Goal: Task Accomplishment & Management: Manage account settings

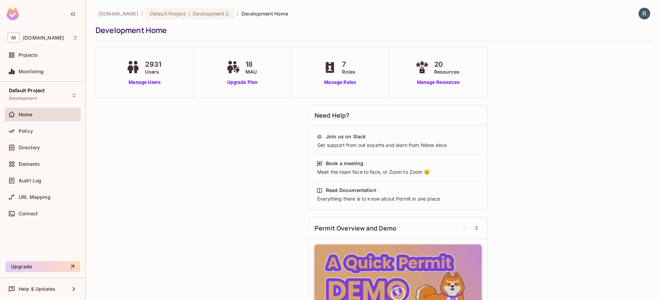
drag, startPoint x: 222, startPoint y: 130, endPoint x: 185, endPoint y: 107, distance: 43.4
click at [219, 127] on div "Need Help? Join us on Slack Get support from out experts and learn from fellow …" at bounding box center [373, 228] width 555 height 252
drag, startPoint x: 148, startPoint y: 63, endPoint x: 163, endPoint y: 69, distance: 16.5
click at [163, 69] on div "2931 Users" at bounding box center [144, 67] width 40 height 16
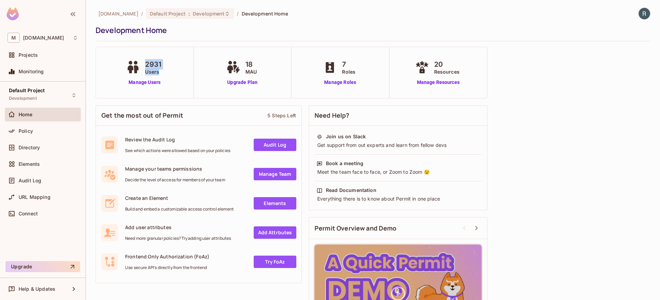
click at [163, 69] on div "2931 Users" at bounding box center [144, 67] width 40 height 16
click at [151, 65] on span "2931" at bounding box center [153, 64] width 16 height 10
drag, startPoint x: 151, startPoint y: 65, endPoint x: 148, endPoint y: 70, distance: 6.6
click at [151, 65] on span "2931" at bounding box center [153, 64] width 16 height 10
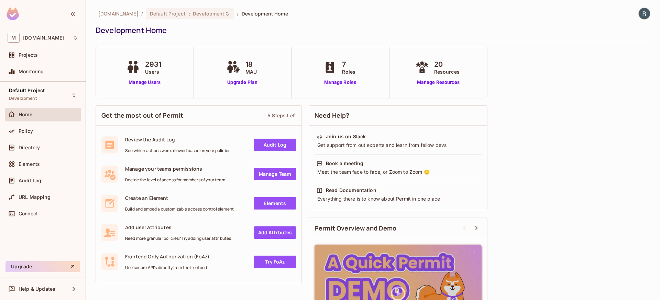
click at [148, 71] on span "Users" at bounding box center [153, 71] width 16 height 7
click at [29, 147] on span "Directory" at bounding box center [29, 147] width 21 height 5
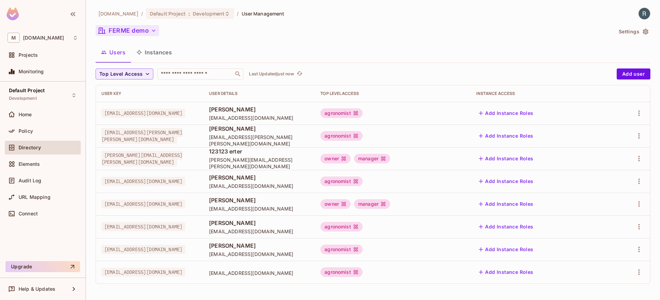
click at [142, 29] on button "FERME demo" at bounding box center [128, 30] width 64 height 11
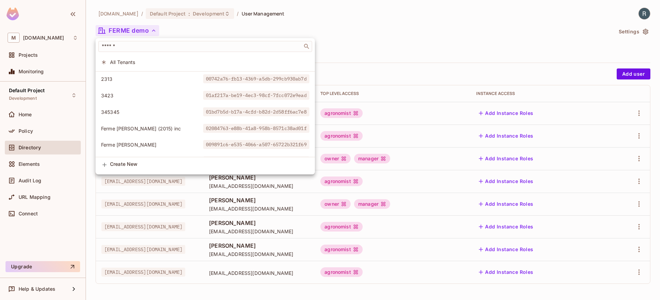
click at [639, 31] on div at bounding box center [330, 150] width 660 height 300
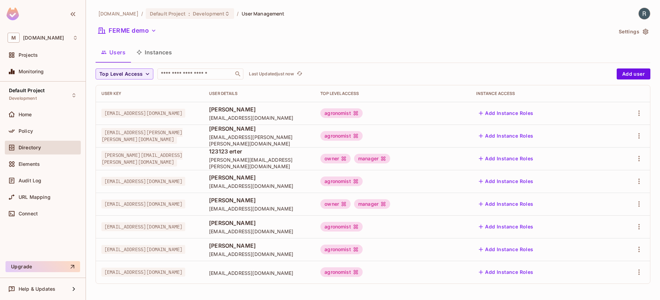
click at [634, 32] on button "Settings" at bounding box center [633, 31] width 34 height 11
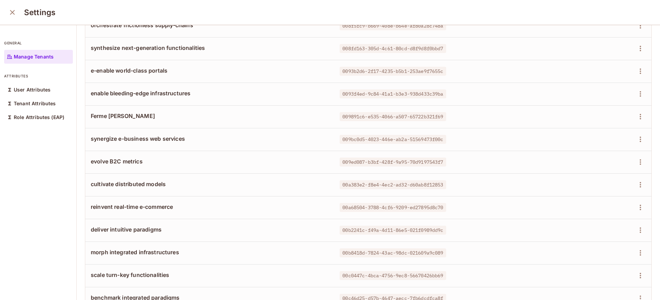
scroll to position [487, 0]
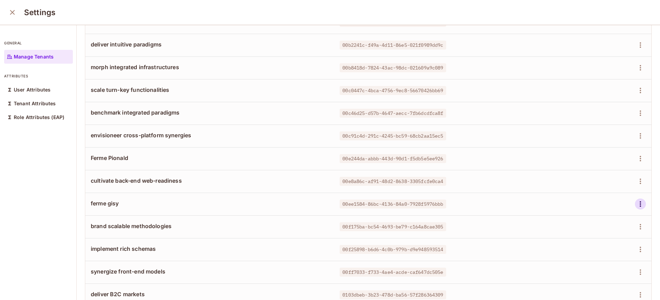
click at [636, 204] on icon "button" at bounding box center [640, 204] width 8 height 8
click at [589, 230] on span "Edit Attributes" at bounding box center [606, 234] width 38 height 11
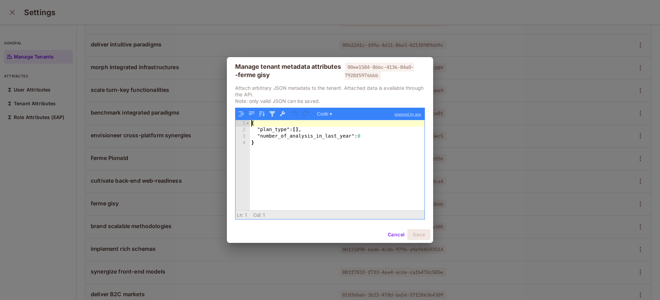
drag, startPoint x: 243, startPoint y: 127, endPoint x: 337, endPoint y: 173, distance: 104.0
click at [336, 172] on div "1 2 3 4 { "plan_type" : [ ] , "number_of_analysis_in_last_year" : 0 } XXXXXXXXX…" at bounding box center [329, 165] width 189 height 90
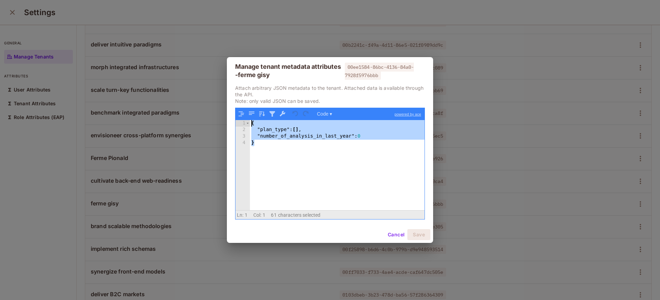
drag, startPoint x: 340, startPoint y: 185, endPoint x: 233, endPoint y: 89, distance: 143.6
click at [233, 89] on div "Attach arbitrary JSON metadata to the tenant. Attached data is available throug…" at bounding box center [330, 156] width 206 height 142
click at [395, 236] on button "Cancel" at bounding box center [396, 234] width 22 height 11
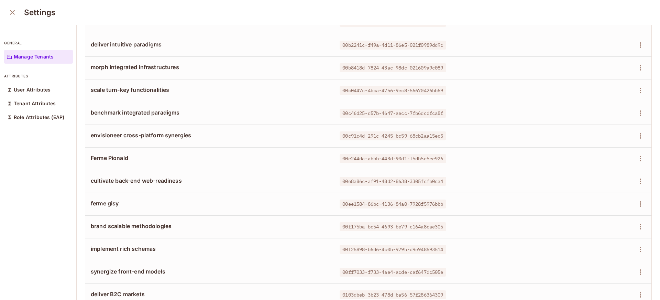
click at [347, 135] on span "00c91c4d-291c-4245-bc59-68cb2aa15ec5" at bounding box center [393, 135] width 106 height 9
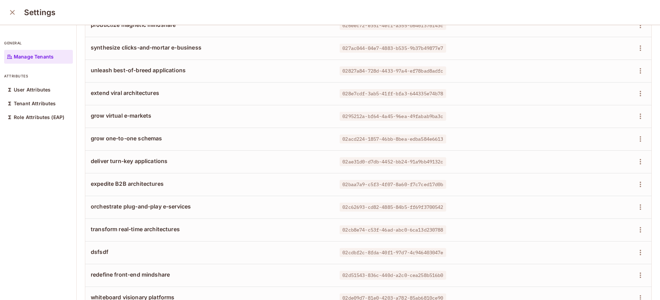
scroll to position [2054, 0]
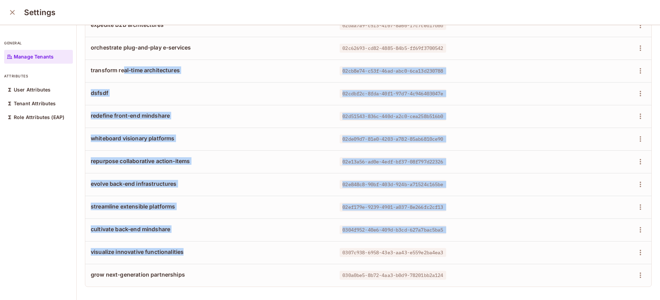
drag, startPoint x: 200, startPoint y: 240, endPoint x: 153, endPoint y: 64, distance: 182.2
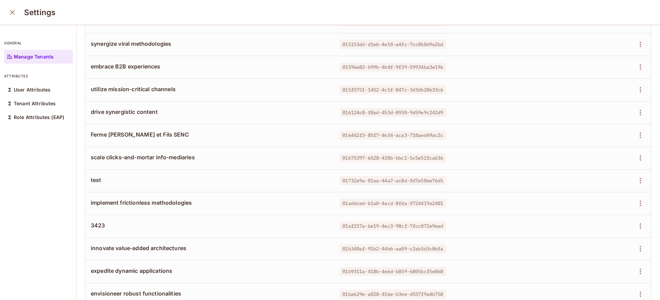
scroll to position [672, 0]
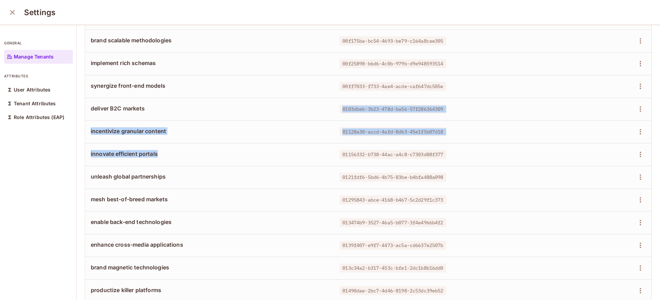
drag, startPoint x: 155, startPoint y: 157, endPoint x: 133, endPoint y: 130, distance: 35.3
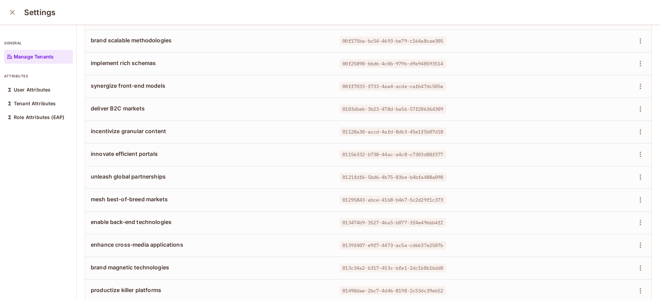
drag, startPoint x: 189, startPoint y: 132, endPoint x: 230, endPoint y: 142, distance: 41.6
click at [192, 133] on span "incentivize granular content" at bounding box center [210, 131] width 238 height 8
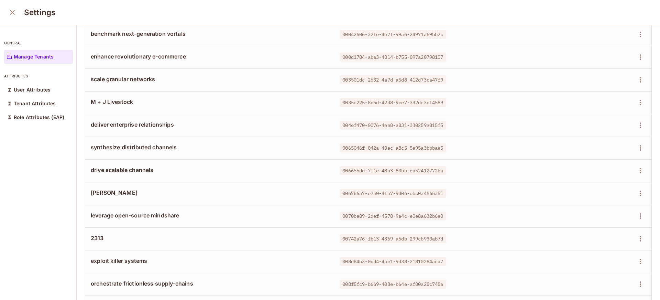
scroll to position [0, 0]
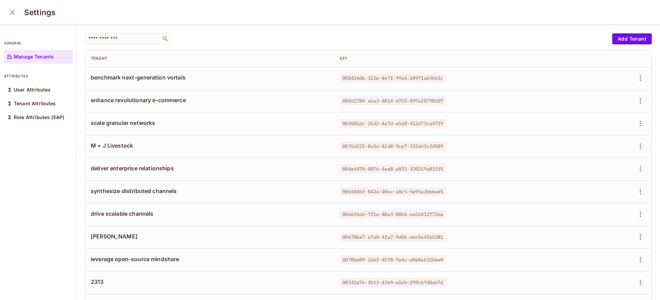
click at [361, 79] on span "00042606-32fe-4e7f-99a6-24971a69bb2c" at bounding box center [393, 78] width 106 height 9
click at [349, 79] on span "00042606-32fe-4e7f-99a6-24971a69bb2c" at bounding box center [393, 78] width 106 height 9
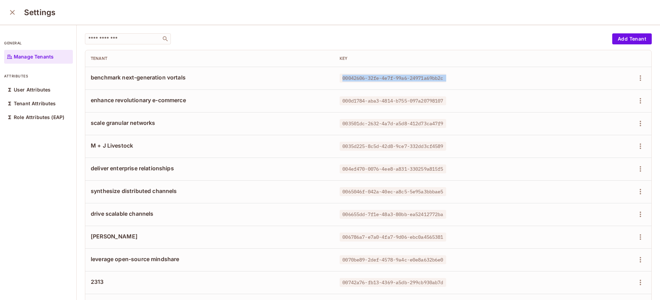
click at [358, 79] on span "00042606-32fe-4e7f-99a6-24971a69bb2c" at bounding box center [393, 78] width 106 height 9
click at [11, 8] on icon "close" at bounding box center [12, 12] width 8 height 8
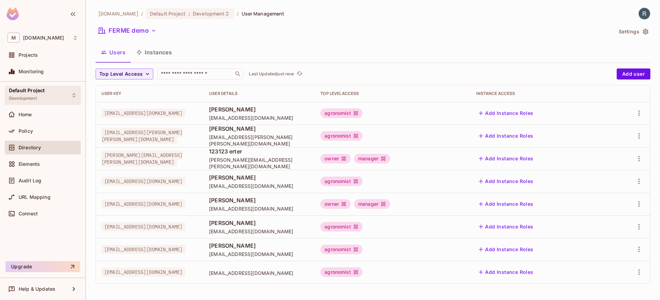
click at [48, 94] on div "Default Project Development" at bounding box center [43, 95] width 76 height 19
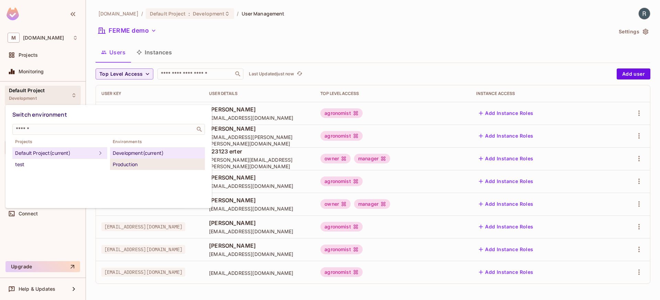
click at [124, 166] on div "Production" at bounding box center [157, 164] width 89 height 8
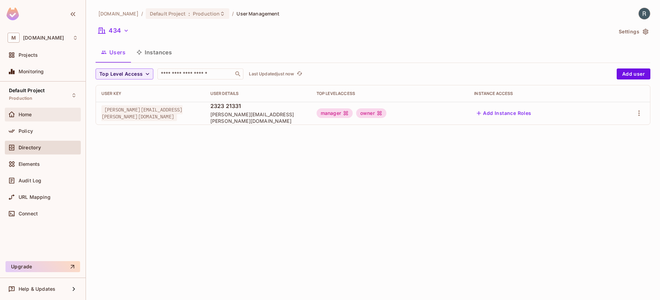
click at [35, 115] on div "Home" at bounding box center [48, 114] width 59 height 5
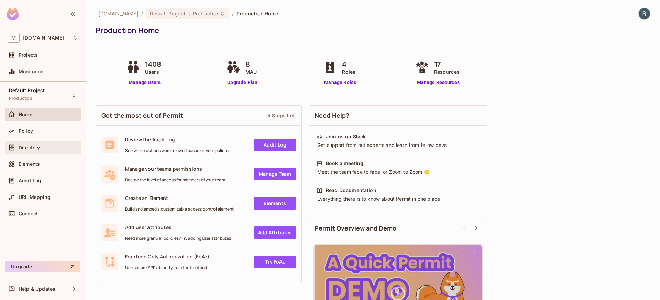
click at [43, 146] on div "Directory" at bounding box center [48, 147] width 59 height 5
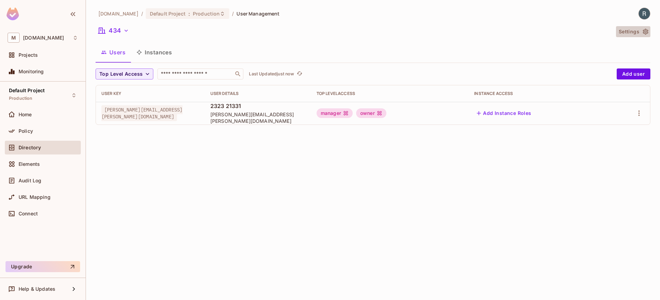
click at [624, 34] on button "Settings" at bounding box center [633, 31] width 34 height 11
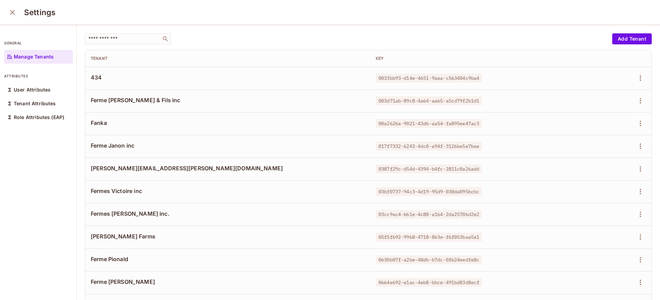
click at [5, 11] on div "Settings" at bounding box center [330, 12] width 660 height 25
click at [8, 10] on icon "close" at bounding box center [12, 12] width 8 height 8
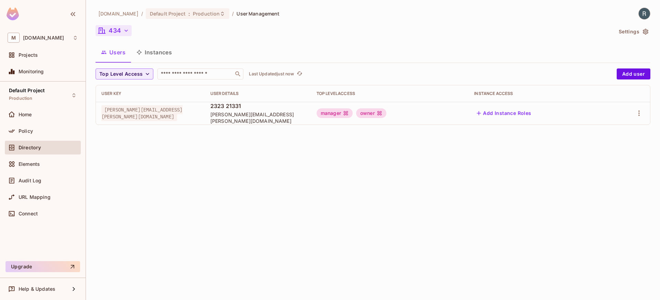
click at [119, 26] on button "434" at bounding box center [114, 30] width 36 height 11
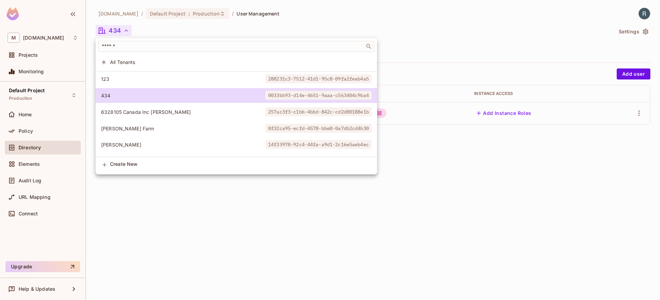
click at [141, 59] on span "All Tenants" at bounding box center [241, 62] width 262 height 7
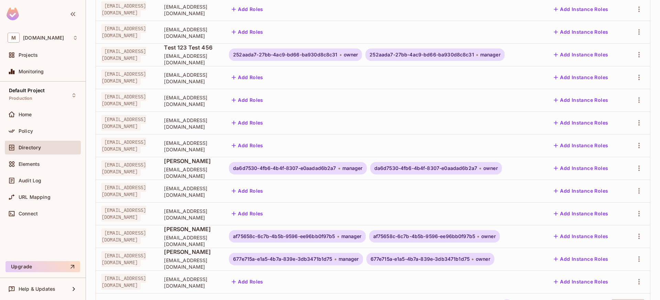
scroll to position [186, 0]
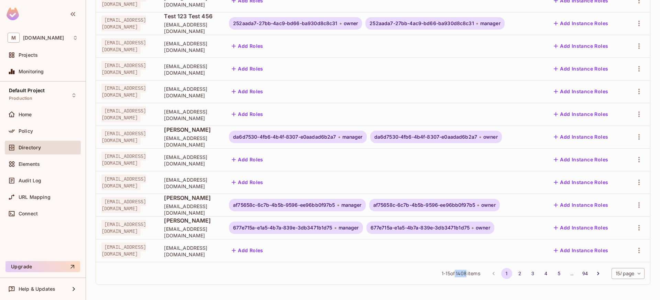
drag, startPoint x: 448, startPoint y: 274, endPoint x: 460, endPoint y: 274, distance: 11.7
click at [460, 274] on span "1 - 15 of 1408 items" at bounding box center [461, 273] width 38 height 8
click at [456, 274] on span "1 - 15 of 1408 items" at bounding box center [461, 273] width 38 height 8
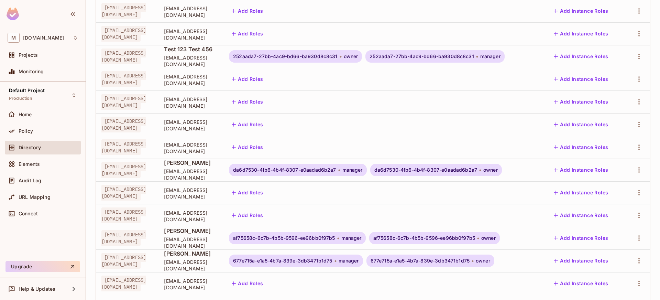
scroll to position [135, 0]
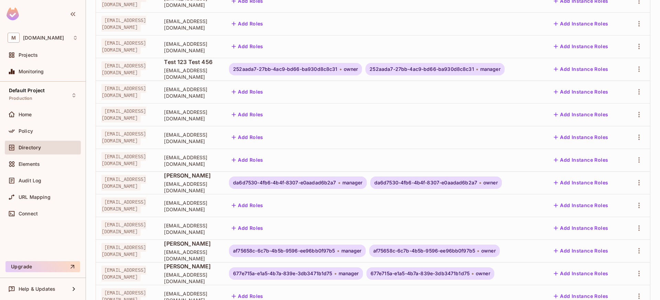
click at [142, 112] on span "[EMAIL_ADDRESS][DOMAIN_NAME]" at bounding box center [123, 115] width 45 height 16
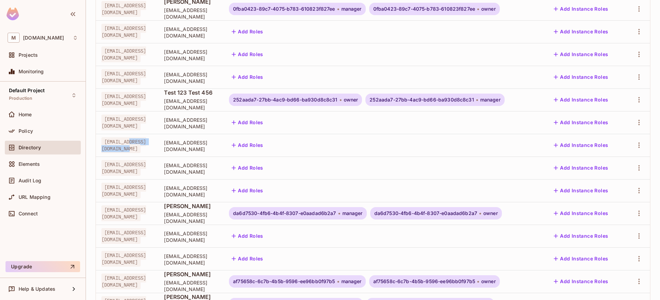
scroll to position [31, 0]
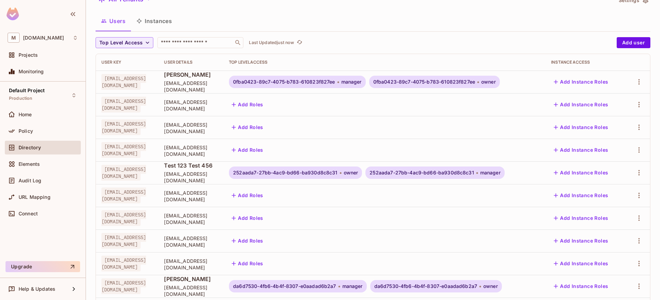
click at [146, 150] on span "[EMAIL_ADDRESS][DOMAIN_NAME]" at bounding box center [123, 150] width 45 height 16
copy span "burpcollaborator"
click at [188, 45] on input "text" at bounding box center [195, 42] width 72 height 7
paste input "**********"
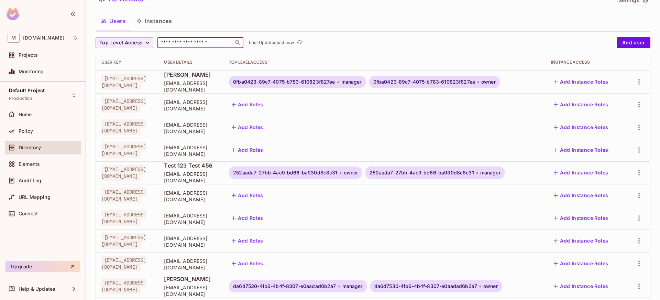
type input "**********"
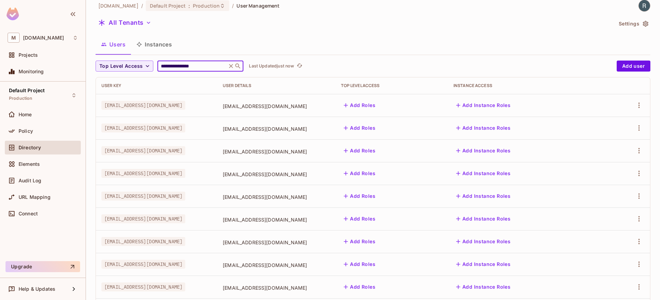
scroll to position [0, 0]
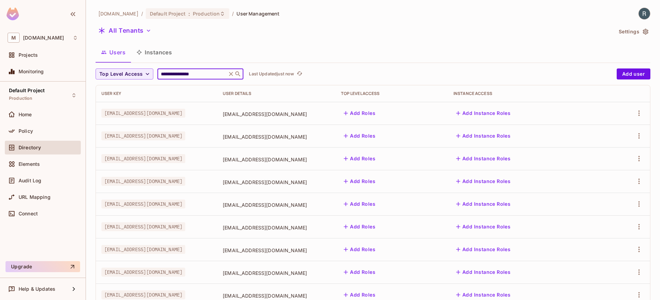
click at [195, 74] on input "**********" at bounding box center [191, 73] width 65 height 7
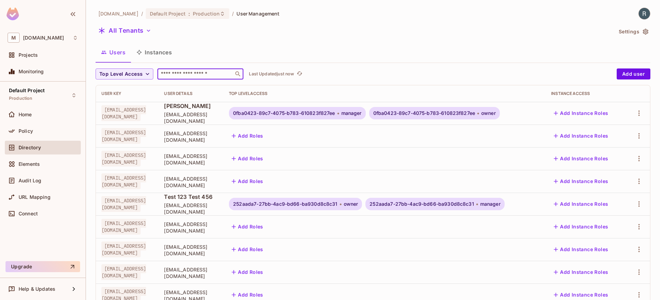
click at [146, 160] on span "[EMAIL_ADDRESS][DOMAIN_NAME]" at bounding box center [123, 159] width 45 height 16
click at [33, 54] on span "Projects" at bounding box center [28, 54] width 19 height 5
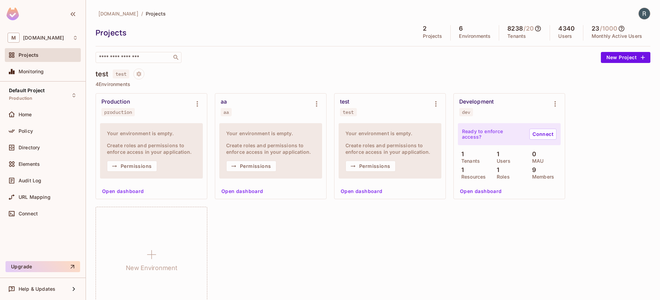
click at [292, 245] on div "Production production Your environment is empty. Create roles and permissions t…" at bounding box center [373, 202] width 555 height 219
click at [561, 32] on h5 "4340" at bounding box center [566, 28] width 16 height 7
click at [508, 33] on p "Tenants" at bounding box center [516, 35] width 19 height 5
click at [508, 31] on div "8238 / 20 Tenants" at bounding box center [524, 32] width 51 height 15
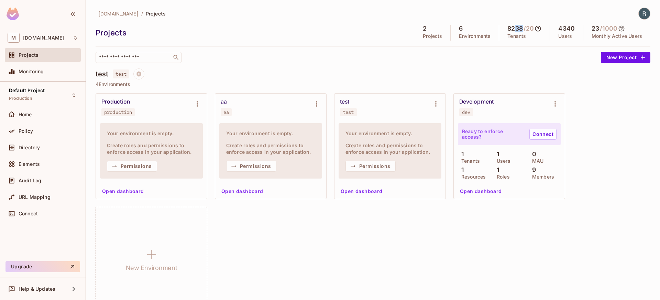
click at [508, 31] on h5 "8238" at bounding box center [514, 28] width 15 height 7
click at [21, 133] on span "Policy" at bounding box center [26, 130] width 14 height 5
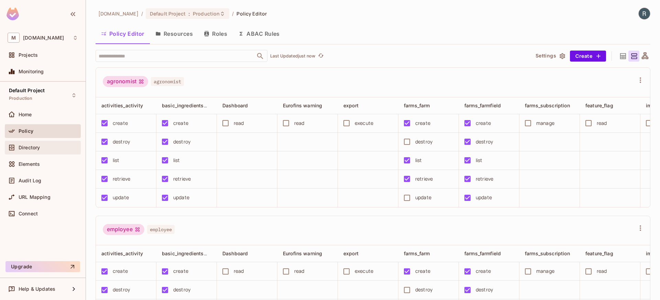
click at [31, 149] on span "Directory" at bounding box center [29, 147] width 21 height 5
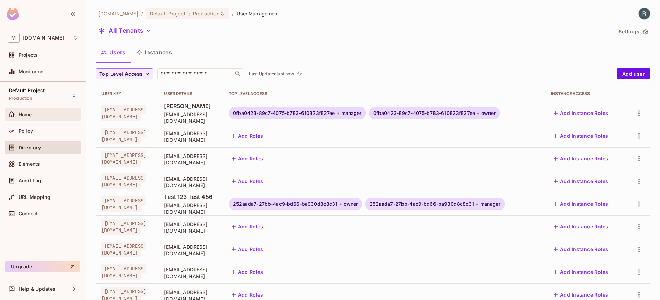
click at [35, 120] on div "Home" at bounding box center [43, 115] width 76 height 14
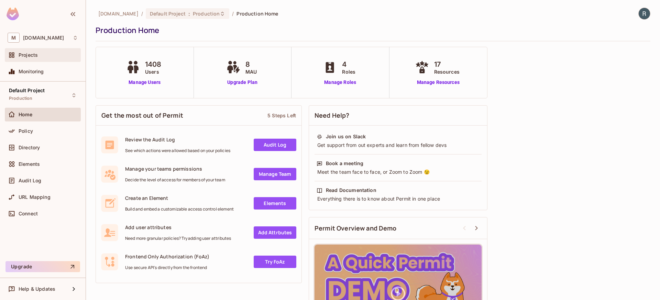
click at [45, 56] on div "Projects" at bounding box center [48, 54] width 59 height 5
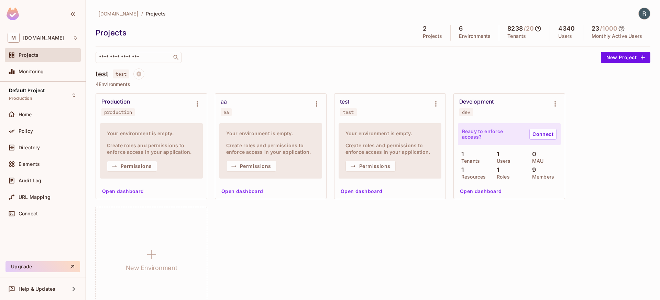
click at [534, 27] on icon at bounding box center [537, 28] width 7 height 7
click at [509, 214] on div at bounding box center [330, 150] width 660 height 300
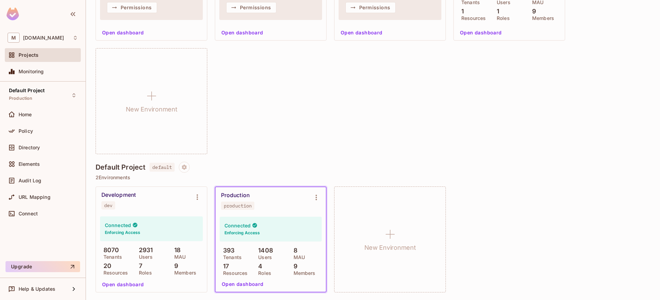
click at [146, 252] on p "2931" at bounding box center [144, 249] width 18 height 7
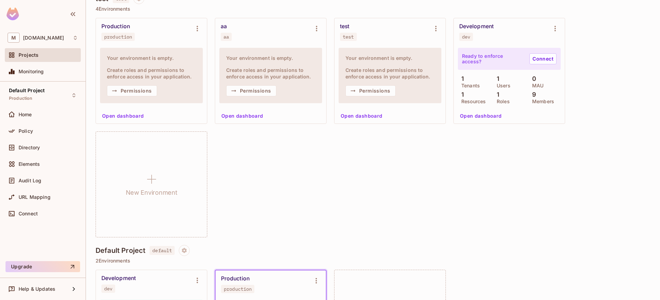
scroll to position [0, 0]
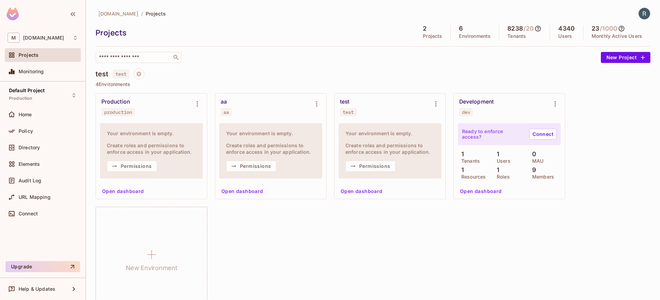
click at [373, 83] on p "4 Environments" at bounding box center [373, 83] width 555 height 5
click at [347, 81] on p "4 Environments" at bounding box center [373, 83] width 555 height 5
click at [534, 29] on icon at bounding box center [537, 28] width 7 height 7
drag, startPoint x: 499, startPoint y: 60, endPoint x: 540, endPoint y: 62, distance: 40.6
click at [568, 62] on div "5931 Aug 6022 Sep 8238 This Month" at bounding box center [533, 60] width 72 height 23
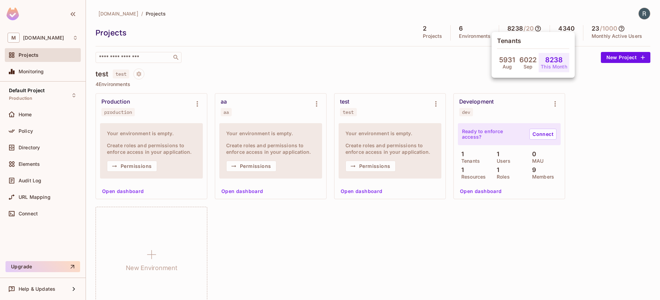
click at [418, 64] on div at bounding box center [330, 150] width 660 height 300
